Goal: Book appointment/travel/reservation

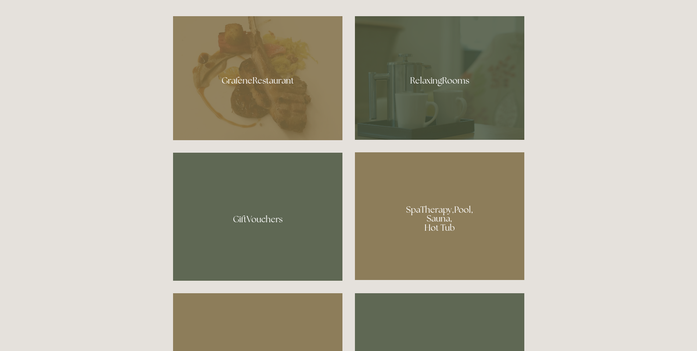
scroll to position [505, 0]
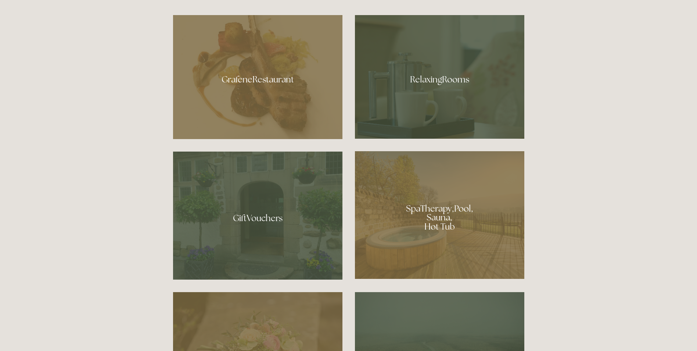
click at [443, 220] on div at bounding box center [439, 215] width 169 height 128
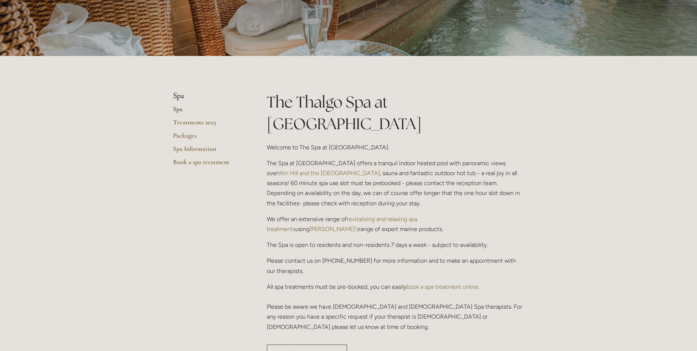
scroll to position [99, 0]
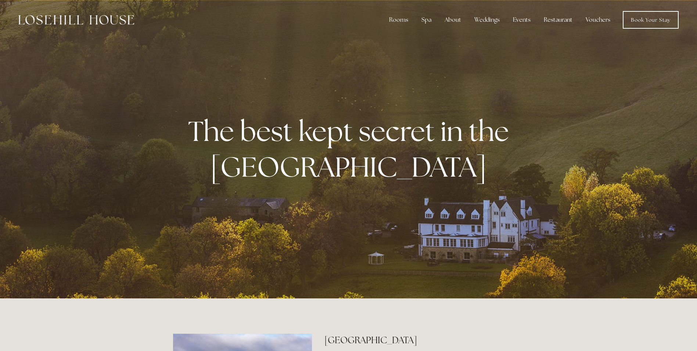
scroll to position [505, 0]
click at [648, 22] on link "Book Your Stay" at bounding box center [651, 20] width 56 height 18
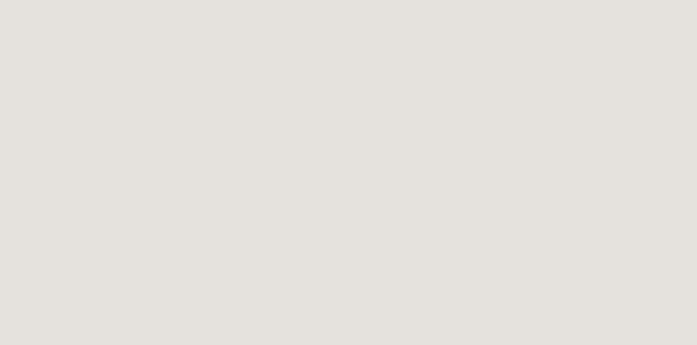
scroll to position [52, 0]
